Goal: Task Accomplishment & Management: Manage account settings

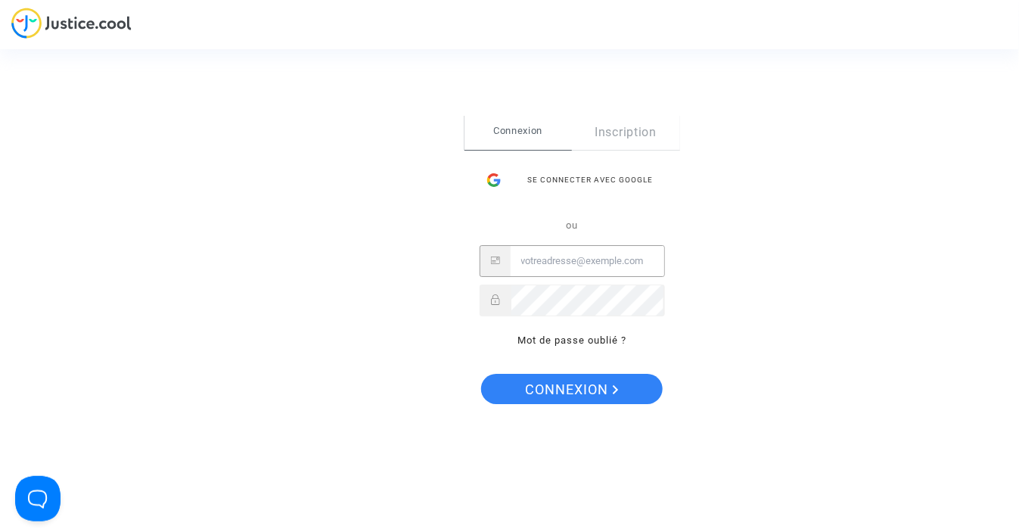
click at [533, 264] on input "Email" at bounding box center [588, 261] width 154 height 30
type input "[EMAIL_ADDRESS][DOMAIN_NAME]"
click at [481, 374] on button "Connexion" at bounding box center [572, 389] width 182 height 30
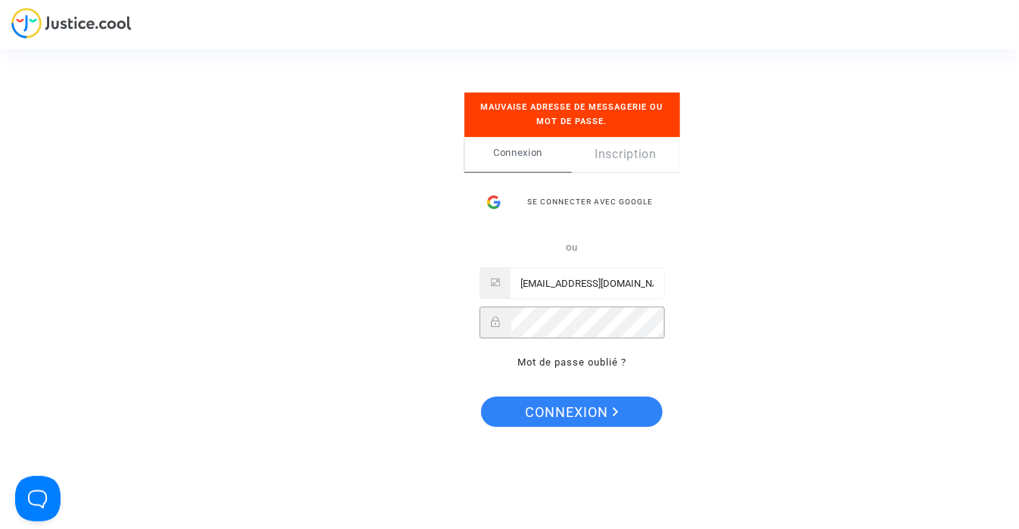
click at [481, 396] on button "Connexion" at bounding box center [572, 411] width 182 height 30
click at [459, 315] on div "Se connecter Mauvaise adresse de messagerie ou mot de passe. Connexion Inscript…" at bounding box center [509, 264] width 151 height 405
click at [481, 396] on button "Connexion" at bounding box center [572, 411] width 182 height 30
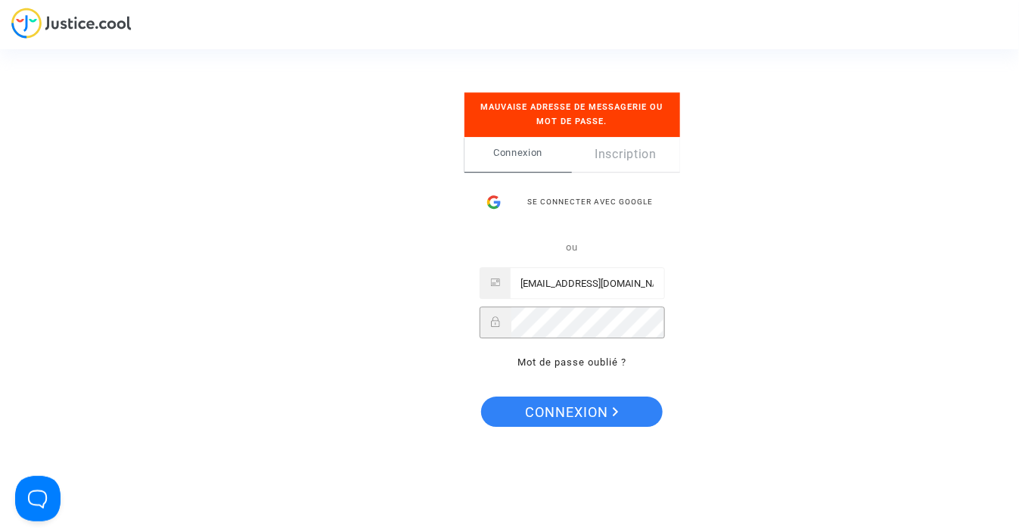
click at [481, 396] on button "Connexion" at bounding box center [572, 411] width 182 height 30
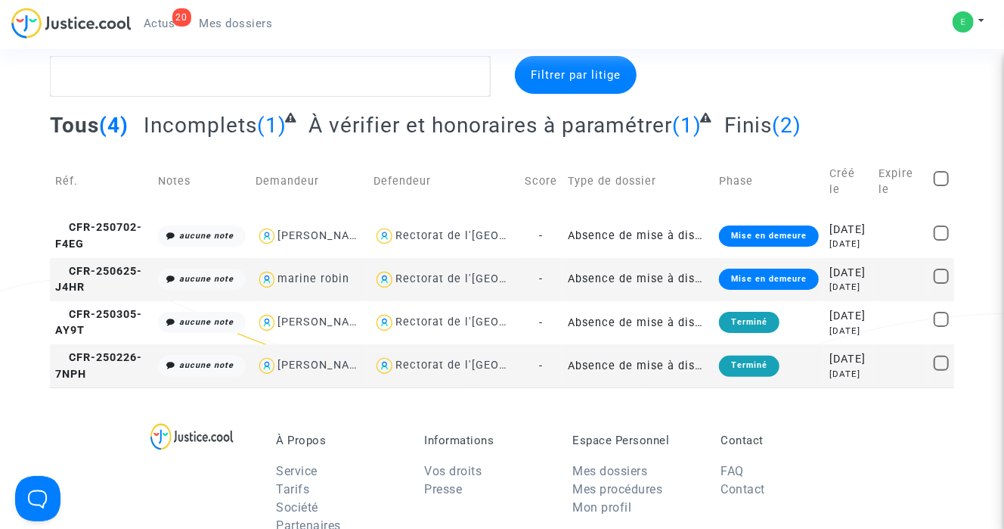
scroll to position [16, 0]
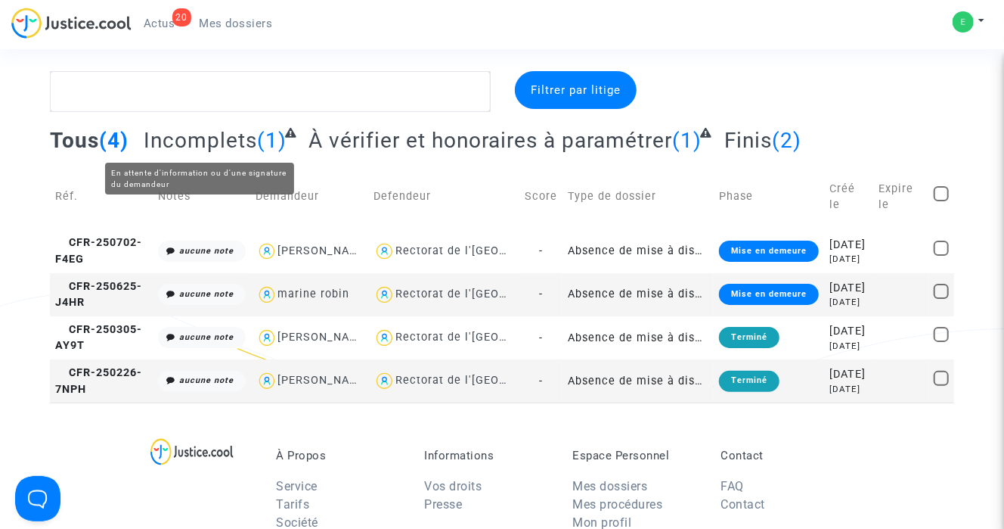
click at [212, 143] on span "Incomplets" at bounding box center [200, 140] width 113 height 25
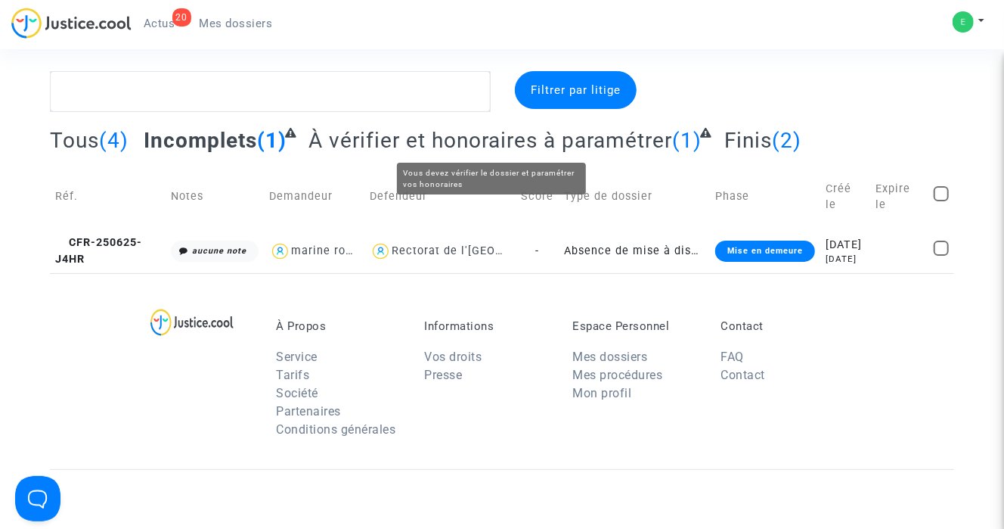
click at [407, 147] on span "À vérifier et honoraires à paramétrer" at bounding box center [491, 140] width 364 height 25
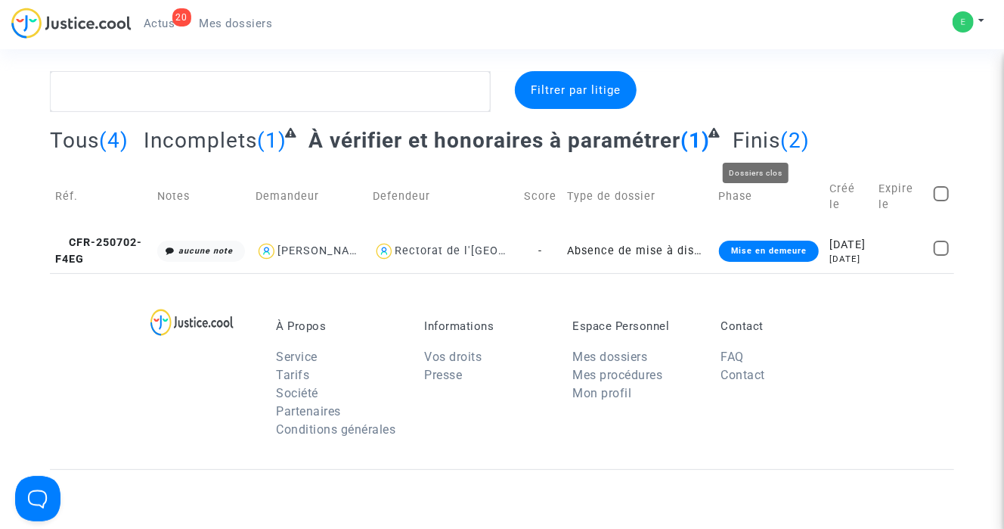
click at [764, 132] on span "Finis" at bounding box center [757, 140] width 48 height 25
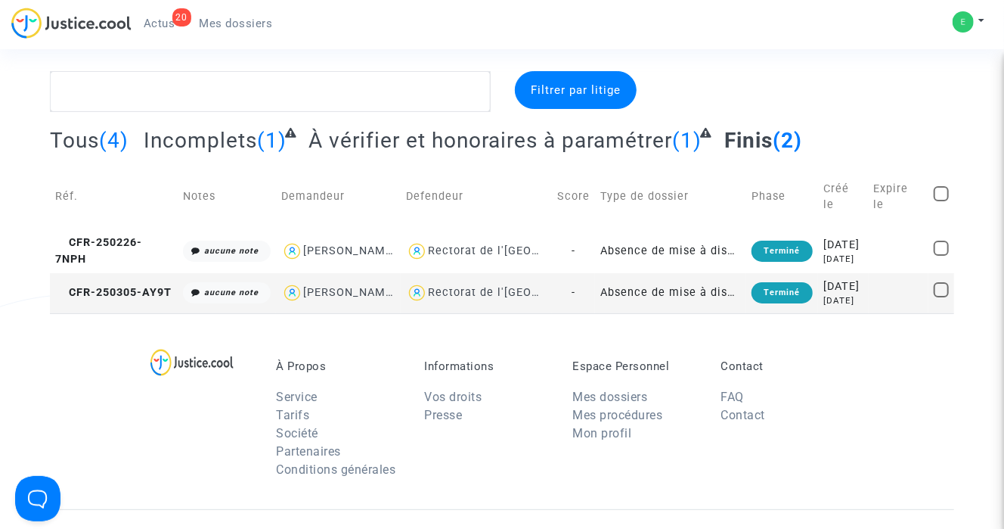
click at [119, 141] on span "(4)" at bounding box center [113, 140] width 29 height 25
click at [95, 138] on span "Tous" at bounding box center [74, 140] width 49 height 25
